Goal: Task Accomplishment & Management: Manage account settings

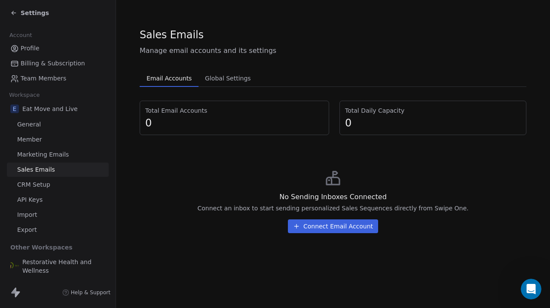
click at [40, 269] on span "Restorative Health and Wellness" at bounding box center [63, 265] width 83 height 17
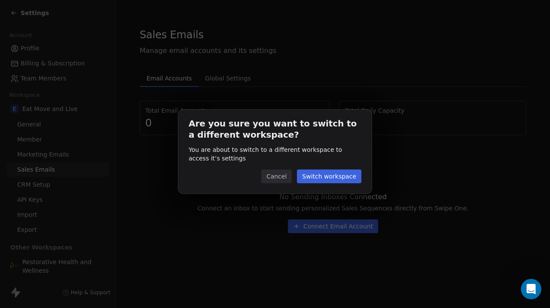
click at [324, 171] on button "Switch workspace" at bounding box center [329, 176] width 64 height 14
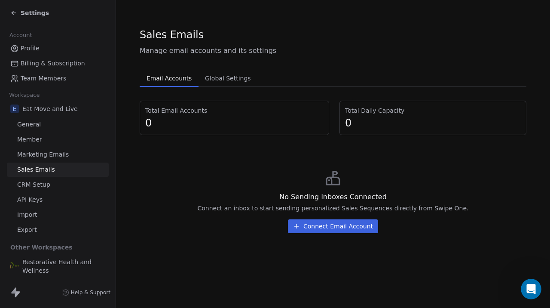
scroll to position [601, 0]
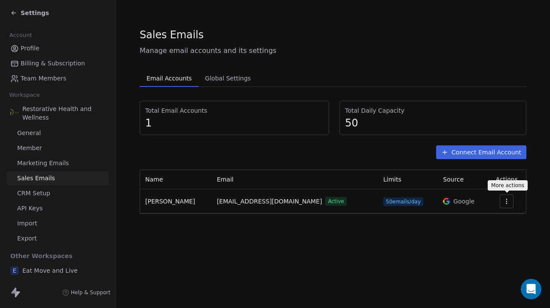
click at [508, 202] on icon "button" at bounding box center [506, 201] width 7 height 7
click at [488, 234] on span "Delete" at bounding box center [492, 234] width 20 height 9
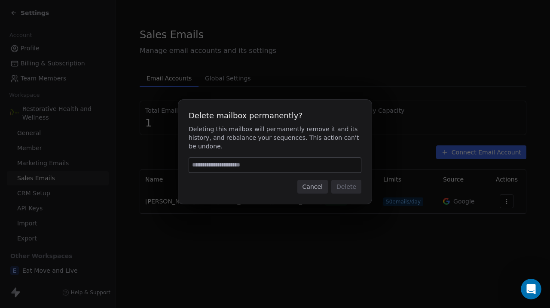
click at [317, 165] on input at bounding box center [275, 165] width 172 height 15
type input "******"
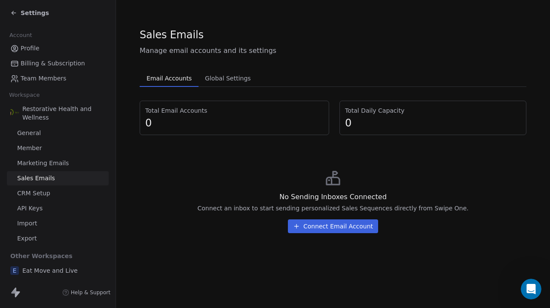
click at [55, 163] on span "Marketing Emails" at bounding box center [43, 163] width 52 height 9
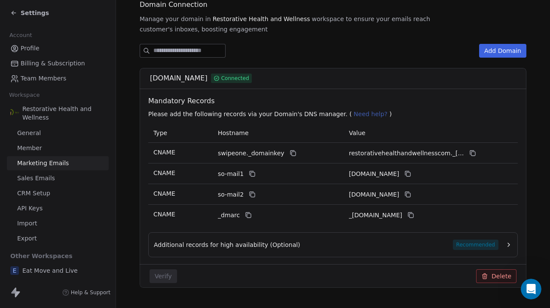
scroll to position [124, 0]
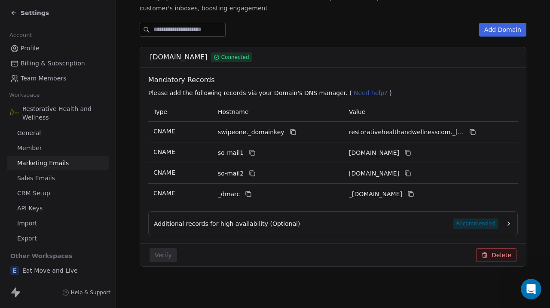
click at [483, 256] on icon at bounding box center [484, 254] width 7 height 7
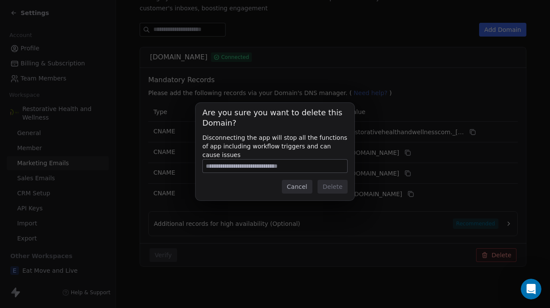
click at [288, 165] on input at bounding box center [275, 165] width 144 height 13
type input "**********"
click at [328, 189] on button "Delete" at bounding box center [332, 187] width 30 height 14
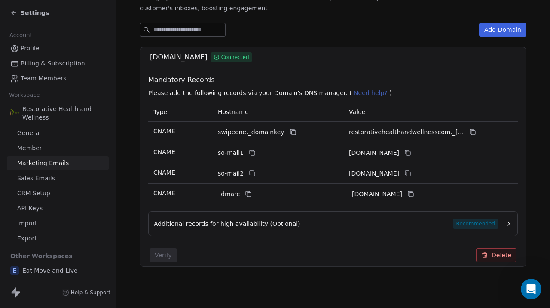
click at [36, 14] on span "Settings" at bounding box center [35, 13] width 28 height 9
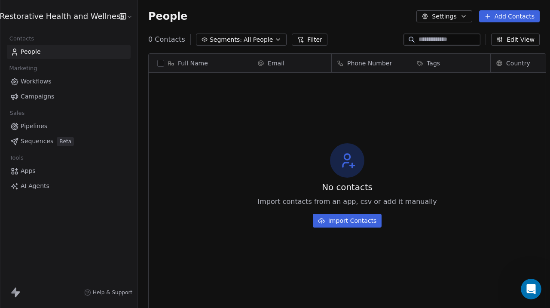
scroll to position [271, 418]
click at [28, 176] on link "Apps" at bounding box center [69, 171] width 124 height 14
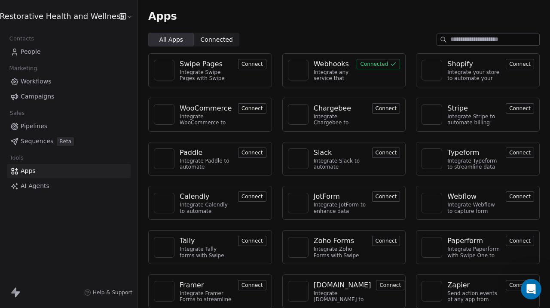
click at [347, 75] on div "Integrate any service that supports webhooks with Swipe One to capture and auto…" at bounding box center [333, 75] width 38 height 12
click at [369, 64] on button "Connected" at bounding box center [378, 64] width 43 height 10
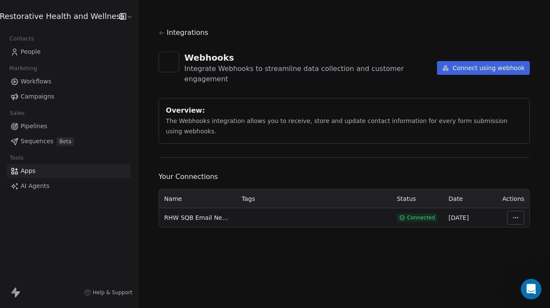
click at [511, 207] on html "Restorative Health and Wellness Contacts People Marketing Workflows Campaigns S…" at bounding box center [275, 154] width 550 height 308
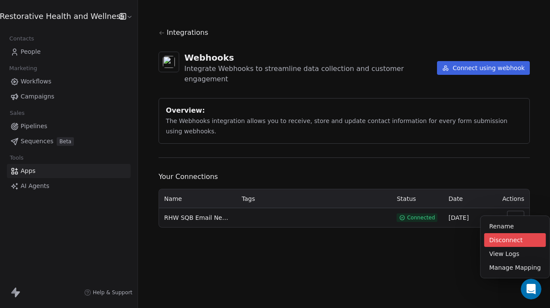
click at [506, 241] on div "Disconnect" at bounding box center [515, 240] width 62 height 14
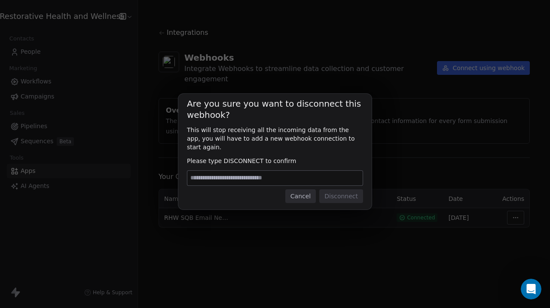
click at [305, 177] on input at bounding box center [274, 178] width 175 height 15
type input "**********"
click at [340, 193] on button "Disconnect" at bounding box center [341, 196] width 44 height 14
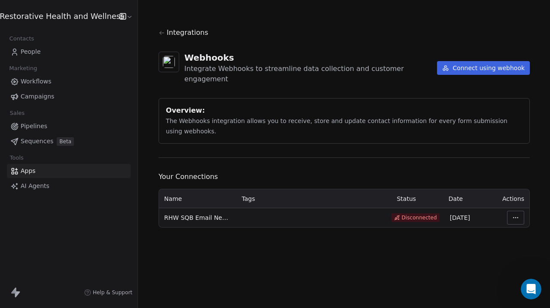
click at [510, 207] on html "Restorative Health and Wellness Contacts People Marketing Workflows Campaigns S…" at bounding box center [275, 154] width 550 height 308
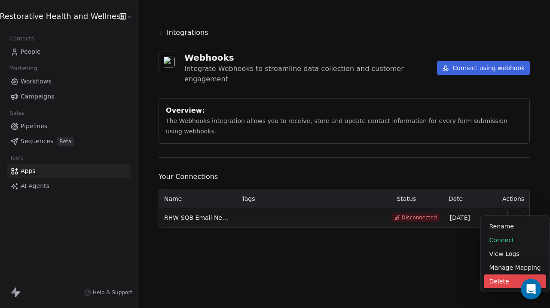
click at [498, 284] on div "Delete" at bounding box center [515, 281] width 62 height 14
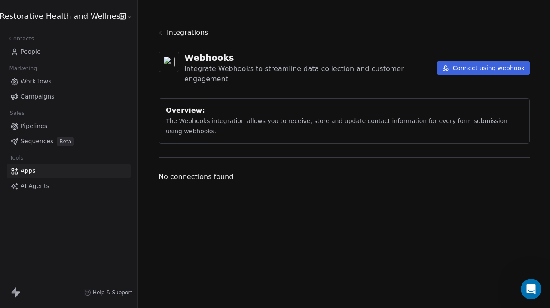
click at [47, 170] on link "Apps" at bounding box center [69, 171] width 124 height 14
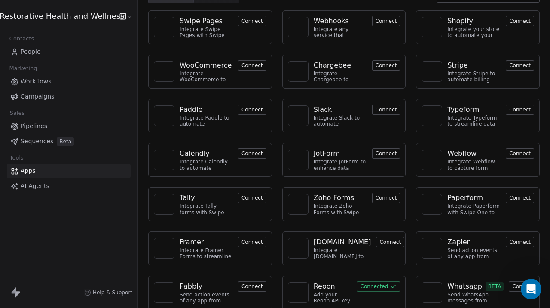
scroll to position [52, 0]
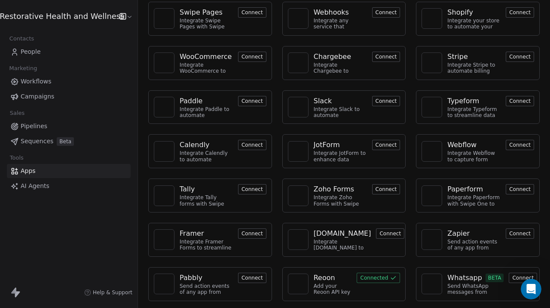
click at [372, 278] on button "Connected" at bounding box center [378, 277] width 43 height 10
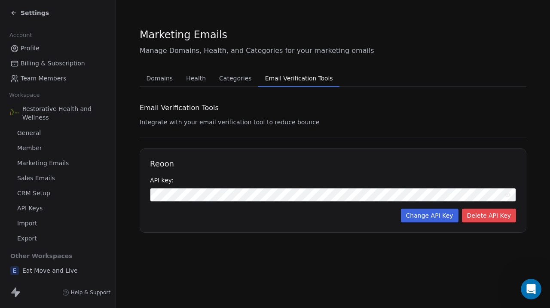
click at [494, 218] on button "Delete API Key" at bounding box center [489, 215] width 54 height 14
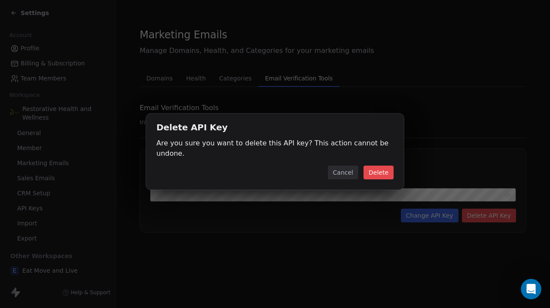
click at [384, 167] on button "Delete" at bounding box center [378, 172] width 30 height 14
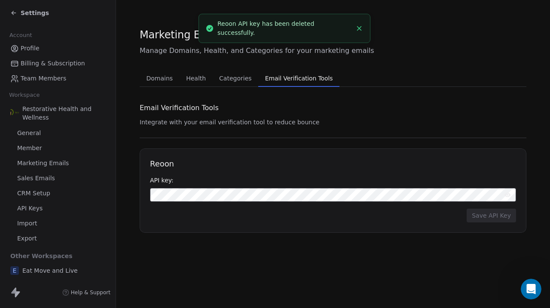
click at [168, 80] on span "Domains" at bounding box center [160, 78] width 34 height 12
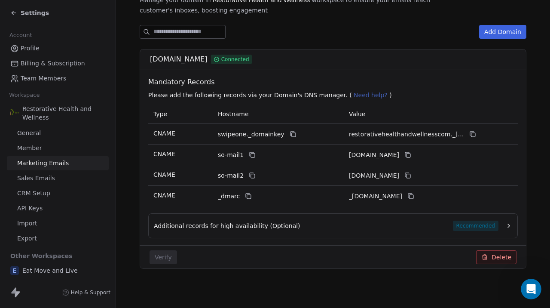
scroll to position [124, 0]
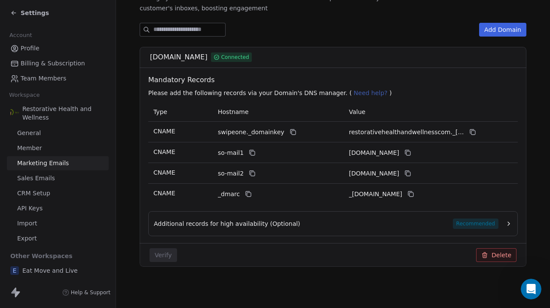
click at [495, 256] on button "Delete" at bounding box center [496, 255] width 40 height 14
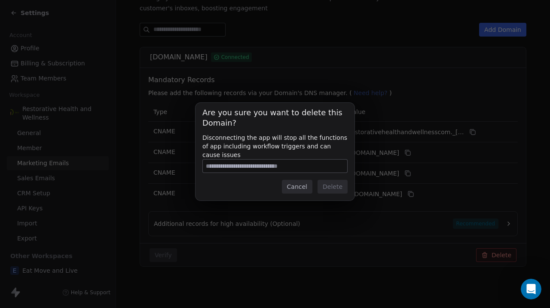
click at [269, 165] on input at bounding box center [275, 165] width 144 height 13
type input "**********"
click at [333, 191] on button "Delete" at bounding box center [332, 187] width 30 height 14
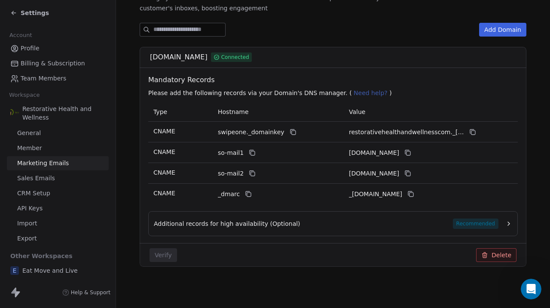
click at [56, 151] on link "Member" at bounding box center [58, 148] width 102 height 14
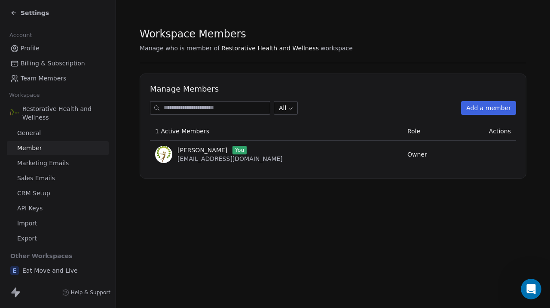
click at [37, 136] on span "General" at bounding box center [29, 132] width 24 height 9
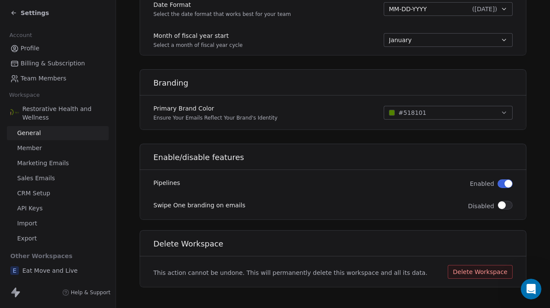
scroll to position [497, 0]
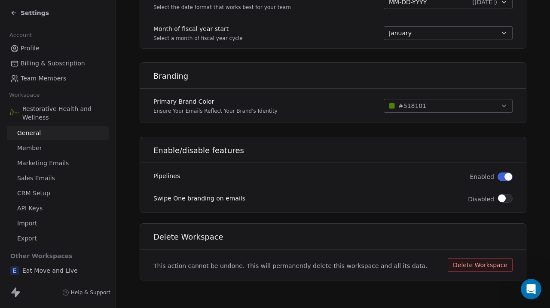
click at [49, 272] on span "Eat Move and Live" at bounding box center [49, 270] width 55 height 9
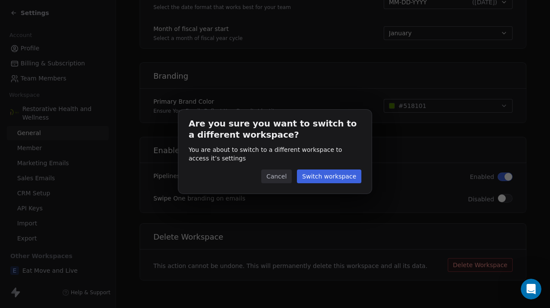
click at [326, 179] on button "Switch workspace" at bounding box center [329, 176] width 64 height 14
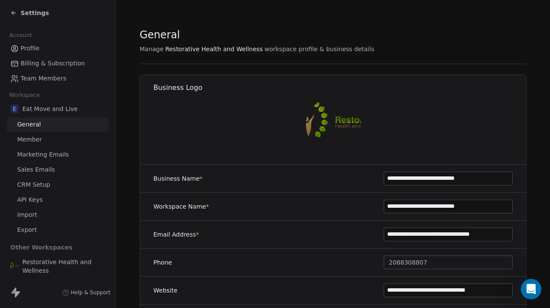
type input "**********"
type textarea "**********"
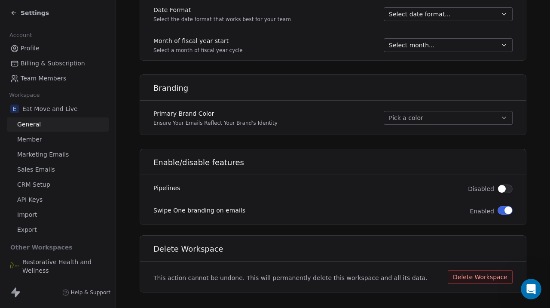
scroll to position [497, 0]
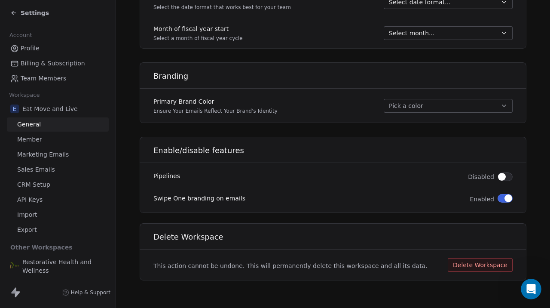
click at [482, 266] on button "Delete Workspace" at bounding box center [480, 265] width 65 height 14
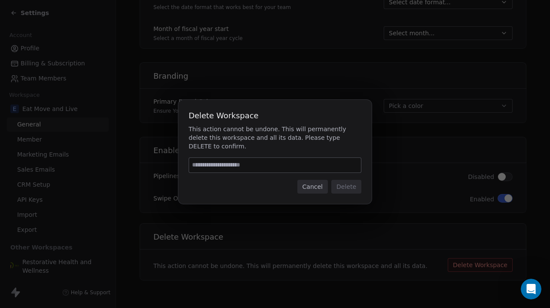
click at [272, 165] on input at bounding box center [275, 165] width 172 height 15
type input "******"
click at [346, 189] on button "Delete" at bounding box center [346, 187] width 30 height 14
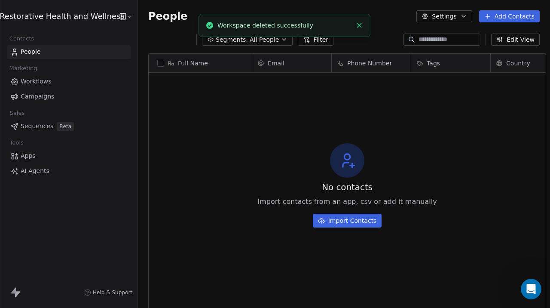
scroll to position [271, 418]
